Goal: Check status

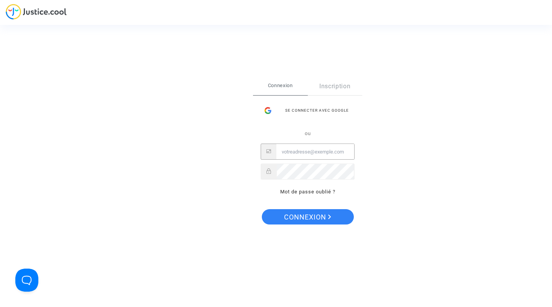
type input "[EMAIL_ADDRESS][DOMAIN_NAME]"
click at [301, 213] on span "Connexion" at bounding box center [307, 217] width 47 height 16
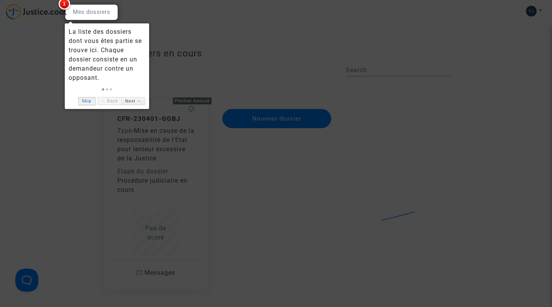
click at [89, 102] on link "Skip" at bounding box center [86, 101] width 17 height 8
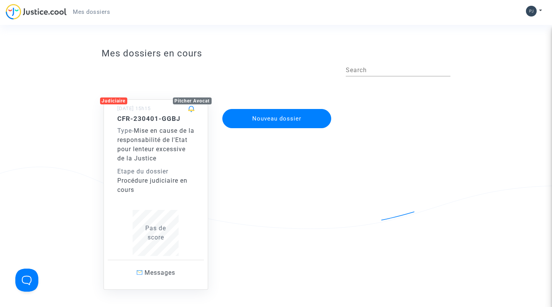
click at [153, 148] on span "Mise en cause de la responsabilité de l'Etat pour lenteur excessive de la Justi…" at bounding box center [155, 144] width 77 height 35
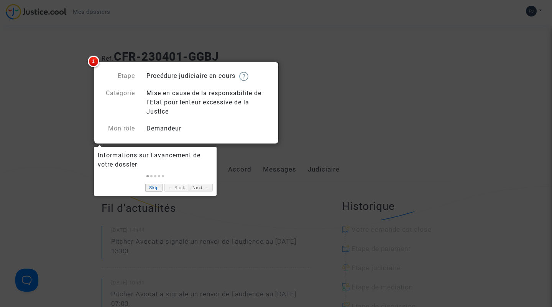
click at [153, 187] on link "Skip" at bounding box center [153, 188] width 17 height 8
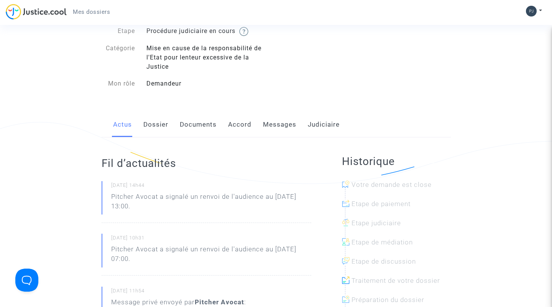
scroll to position [45, 0]
drag, startPoint x: 113, startPoint y: 194, endPoint x: 132, endPoint y: 201, distance: 19.6
click at [132, 201] on p "Pitcher Avocat a signalé un renvoi de l'audience au [DATE] 13:00." at bounding box center [211, 202] width 200 height 23
drag, startPoint x: 173, startPoint y: 207, endPoint x: 123, endPoint y: 194, distance: 51.8
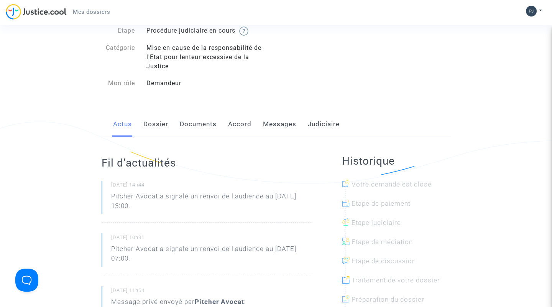
click at [123, 194] on p "Pitcher Avocat a signalé un renvoi de l'audience au [DATE] 13:00." at bounding box center [211, 202] width 200 height 23
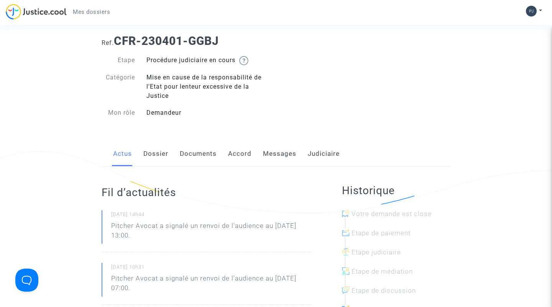
scroll to position [15, 0]
click at [247, 62] on img at bounding box center [243, 61] width 9 height 9
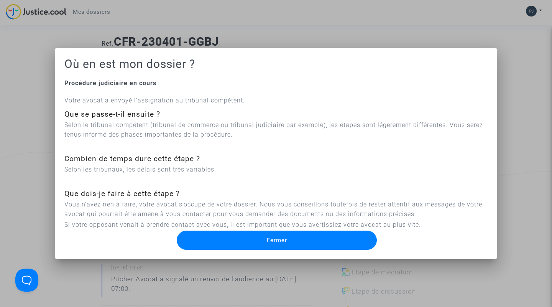
click at [212, 240] on button "Fermer" at bounding box center [277, 239] width 200 height 19
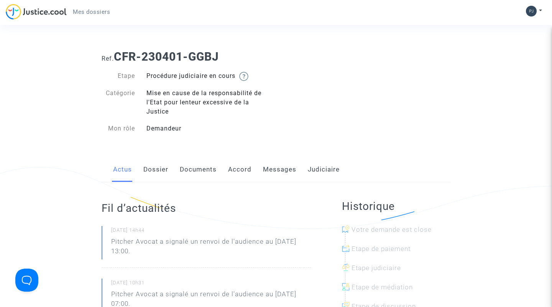
scroll to position [15, 0]
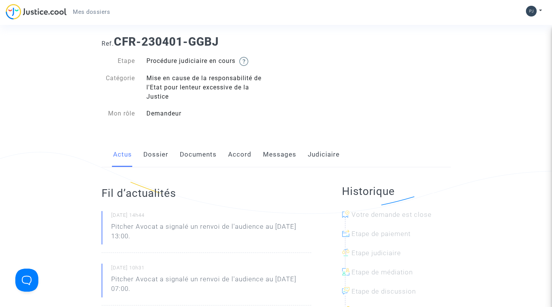
click at [155, 156] on link "Dossier" at bounding box center [155, 154] width 25 height 25
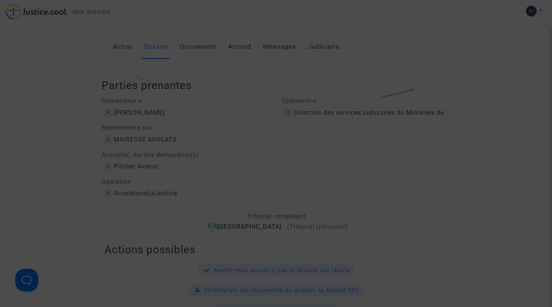
scroll to position [142, 0]
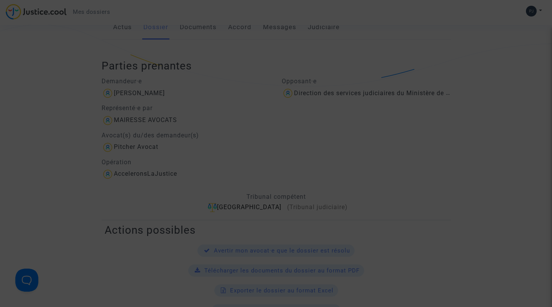
click at [163, 199] on div at bounding box center [276, 153] width 552 height 307
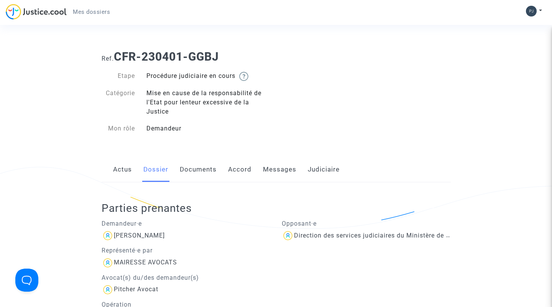
scroll to position [0, 0]
click at [203, 170] on link "Documents" at bounding box center [198, 169] width 37 height 25
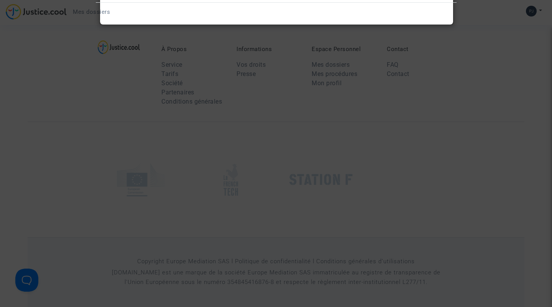
click at [223, 195] on div at bounding box center [276, 153] width 552 height 307
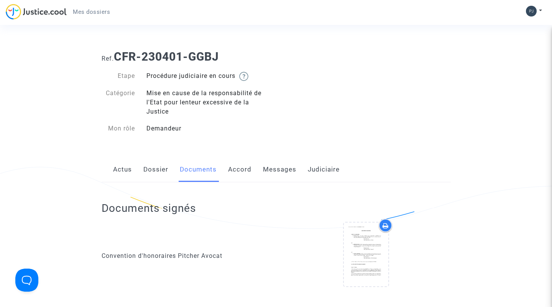
click at [239, 172] on link "Accord" at bounding box center [239, 169] width 23 height 25
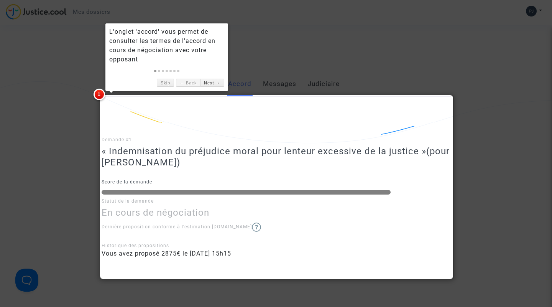
scroll to position [86, 0]
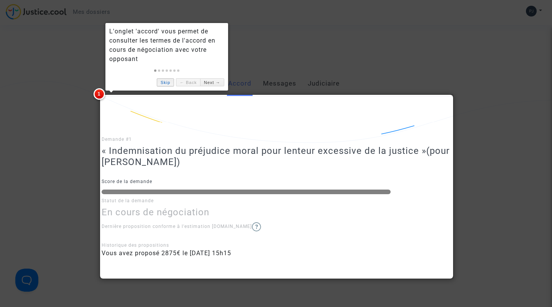
click at [161, 84] on link "Skip" at bounding box center [165, 82] width 17 height 8
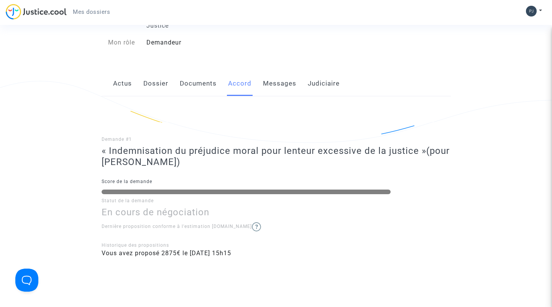
drag, startPoint x: 162, startPoint y: 251, endPoint x: 262, endPoint y: 251, distance: 99.6
click at [262, 251] on li "Vous avez proposé 2875€ le 01/04/2023 - 15h15" at bounding box center [276, 252] width 349 height 9
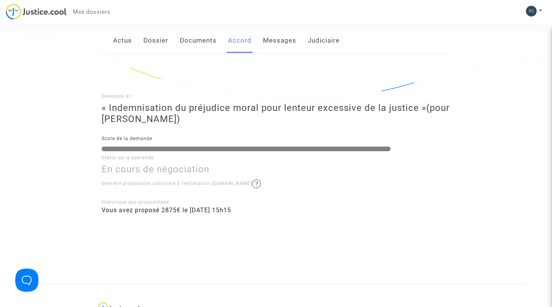
scroll to position [129, 0]
click at [270, 45] on link "Messages" at bounding box center [279, 40] width 33 height 25
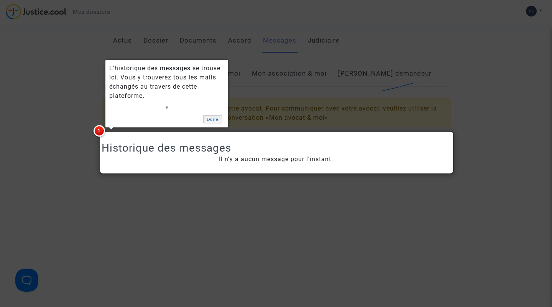
click at [213, 116] on link "Done" at bounding box center [212, 119] width 19 height 8
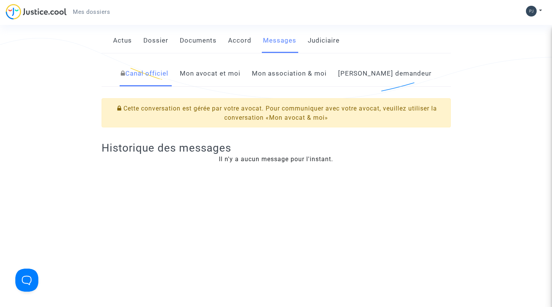
click at [323, 39] on link "Judiciaire" at bounding box center [324, 40] width 32 height 25
